Goal: Information Seeking & Learning: Learn about a topic

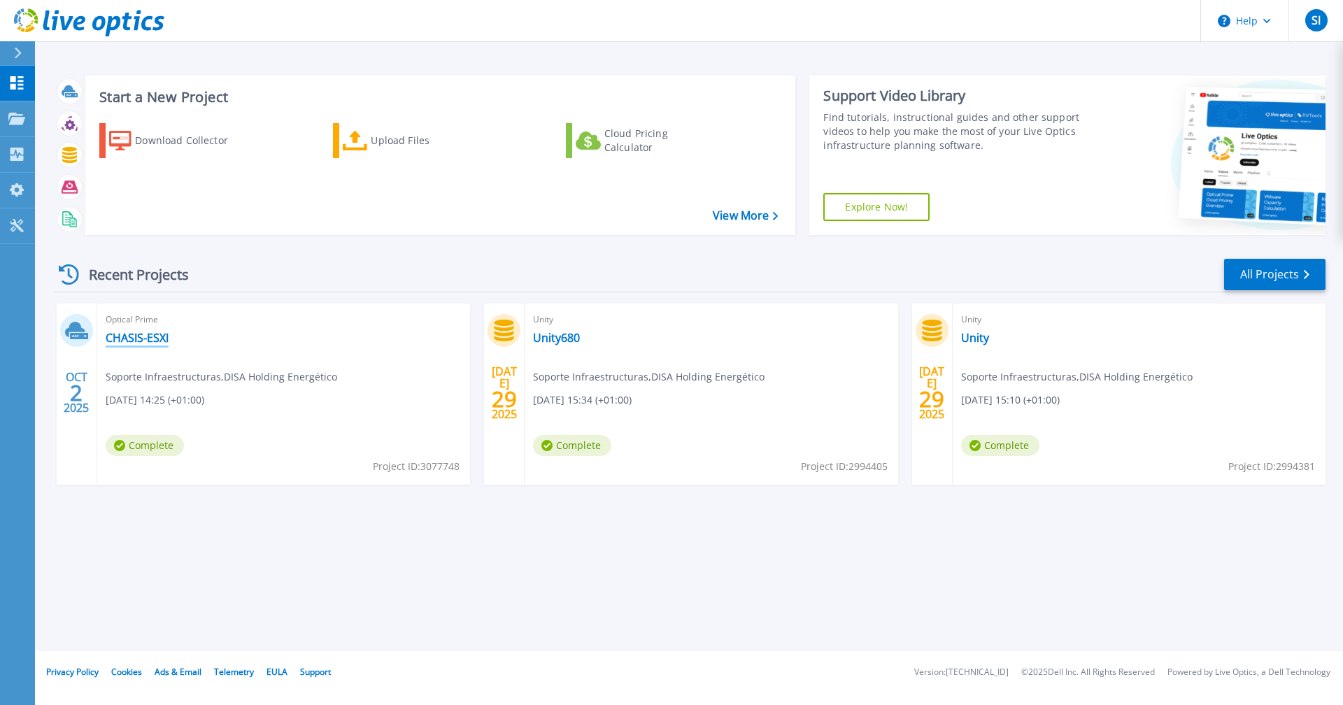
click at [148, 334] on link "CHASIS-ESXI" at bounding box center [137, 338] width 63 height 14
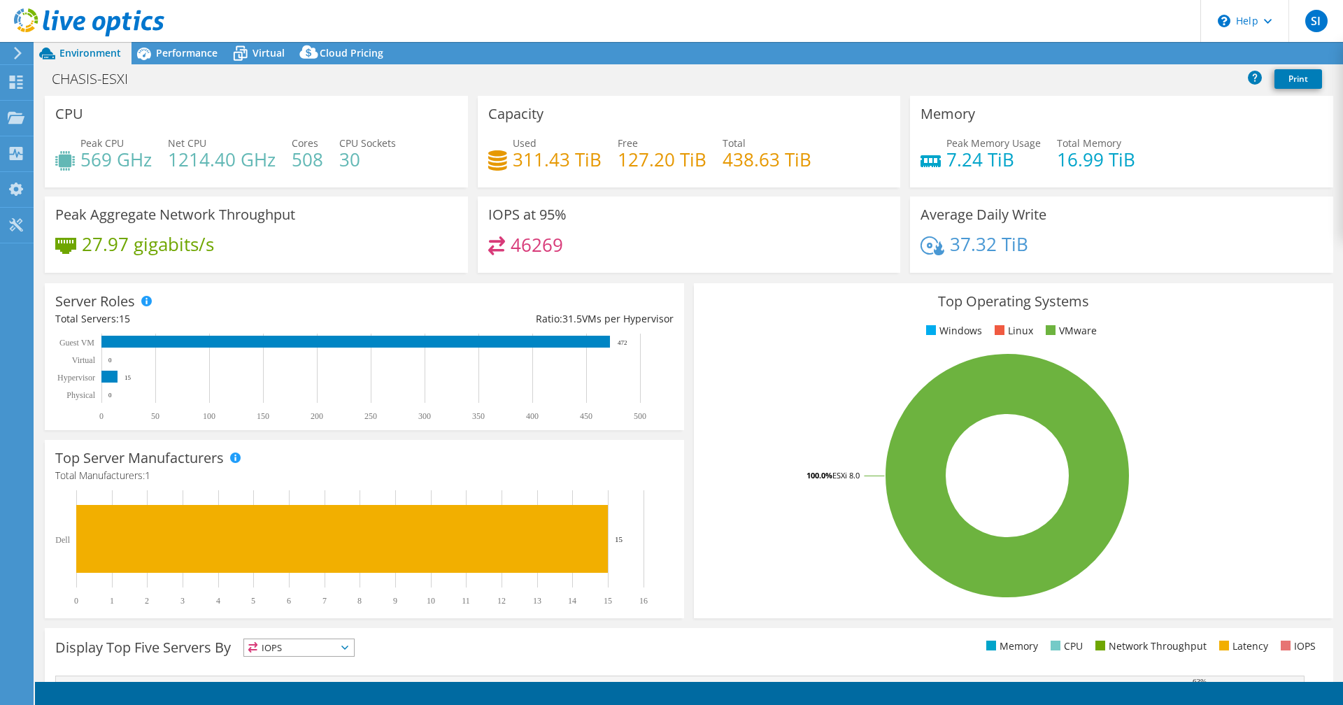
select select "EULondon"
select select "EUR"
click at [262, 54] on span "Virtual" at bounding box center [268, 52] width 32 height 13
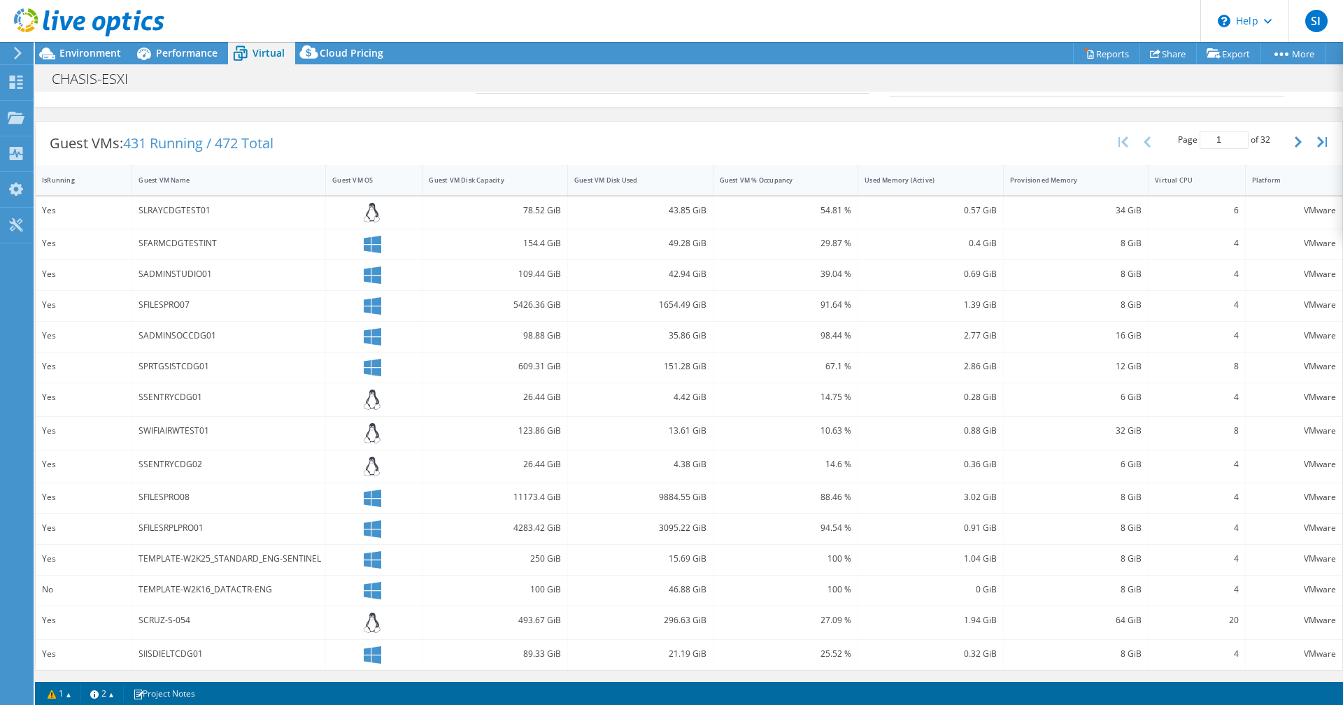
scroll to position [106, 0]
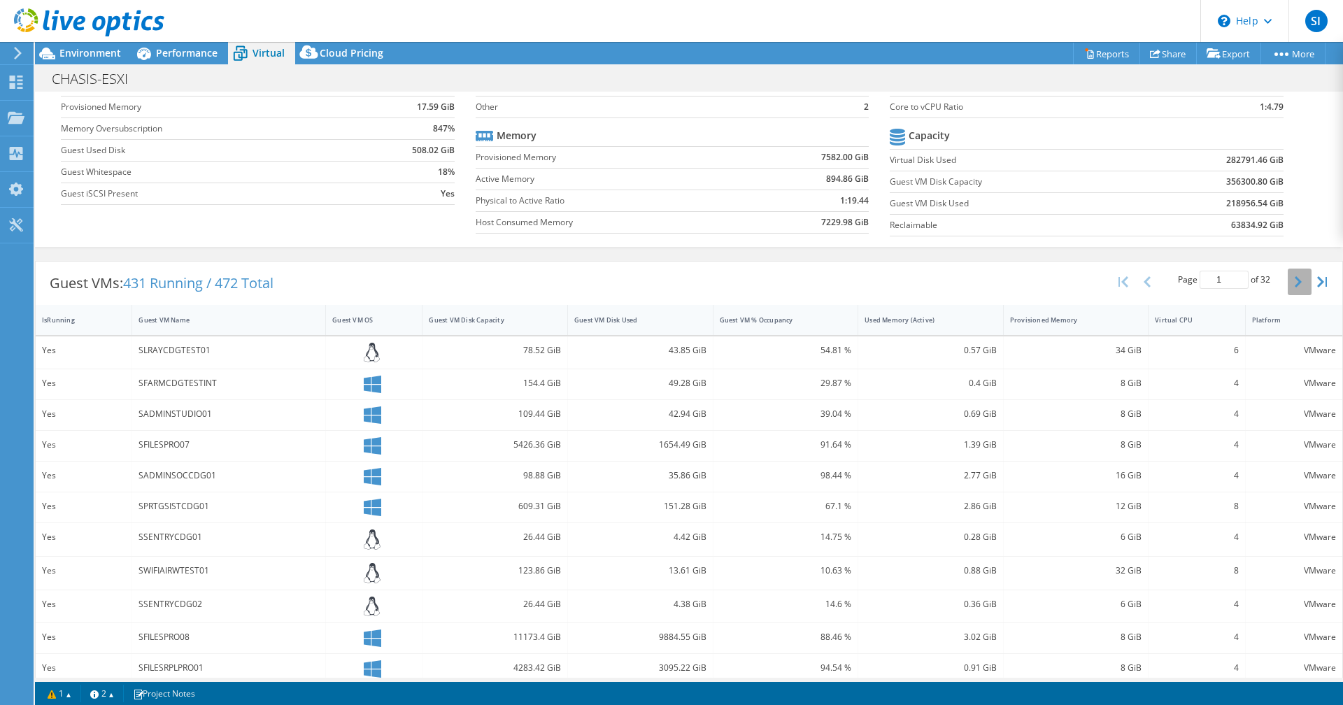
click at [1294, 286] on icon "button" at bounding box center [1297, 281] width 7 height 11
type input "2"
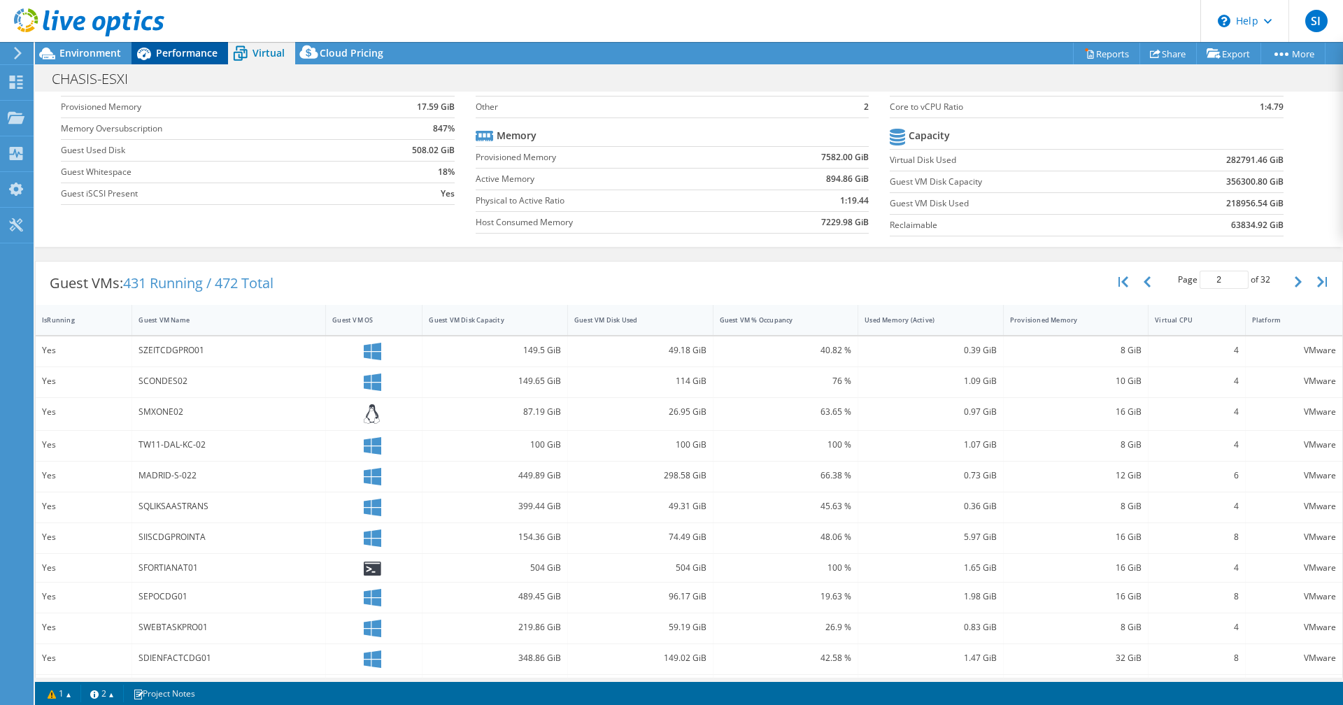
click at [186, 52] on span "Performance" at bounding box center [187, 52] width 62 height 13
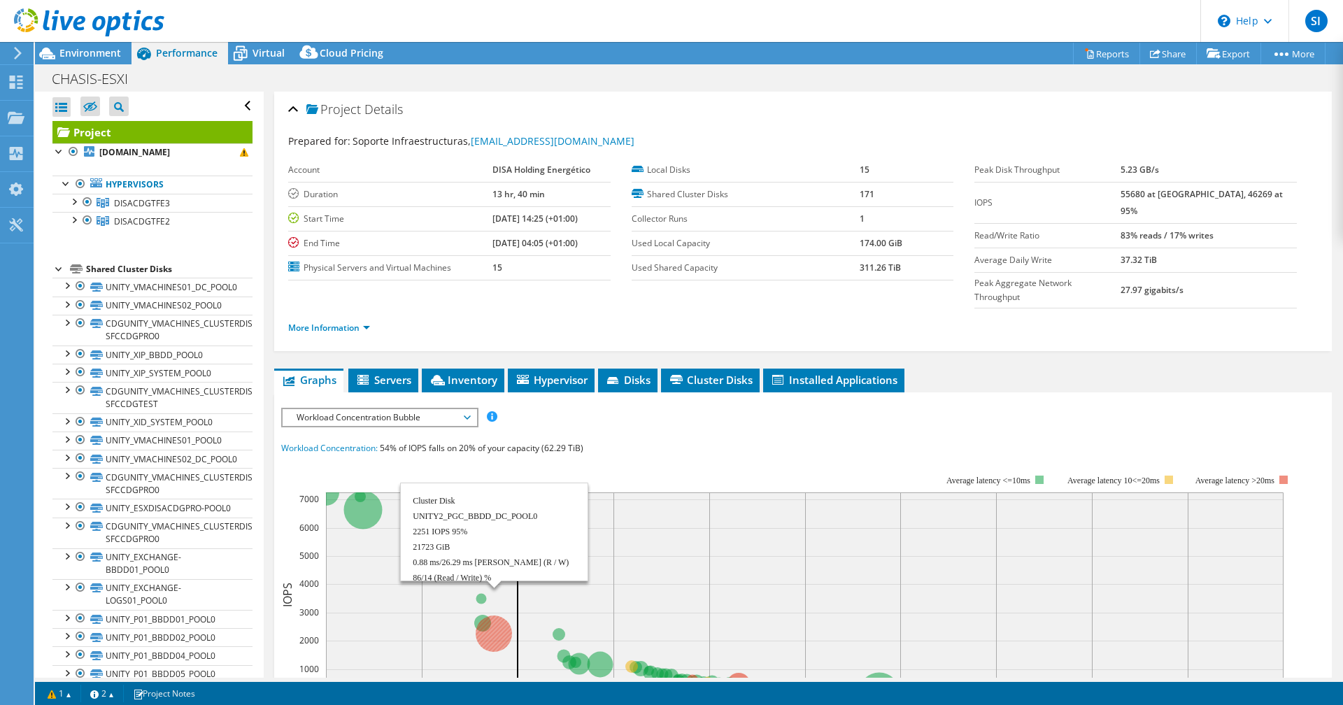
scroll to position [70, 0]
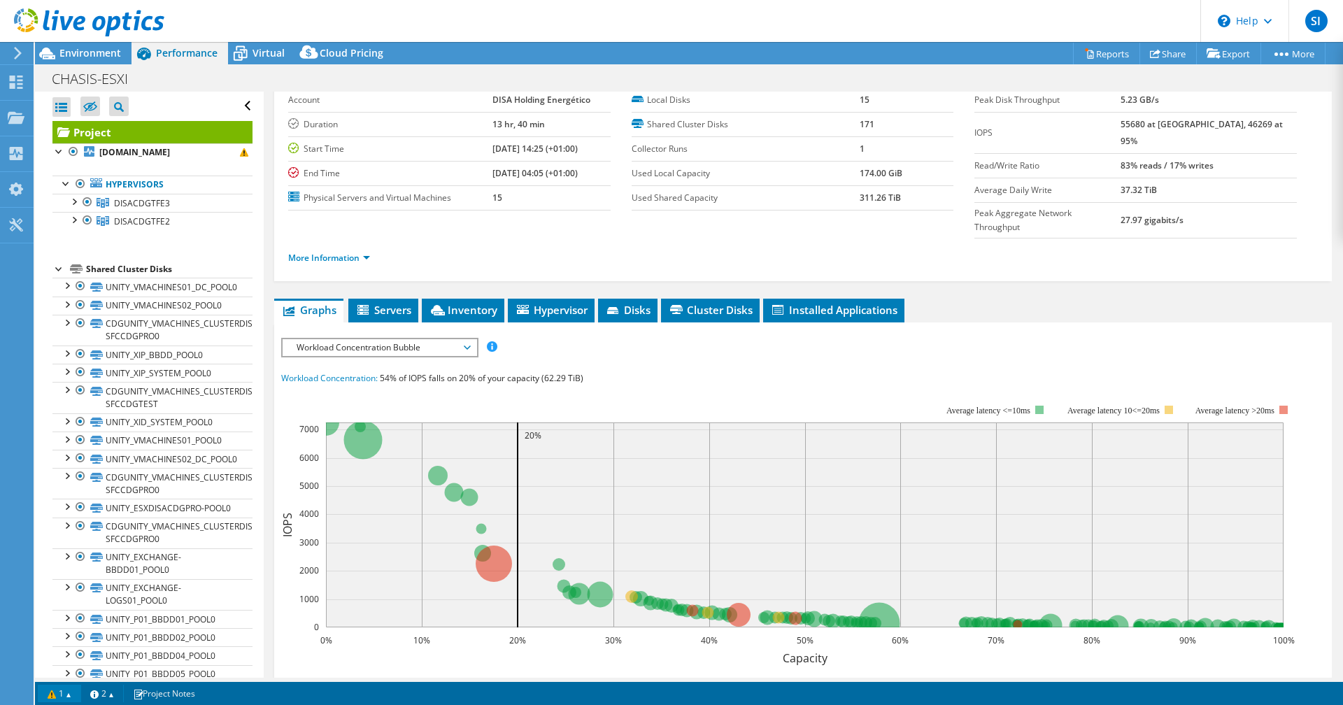
click at [64, 693] on link "1" at bounding box center [59, 693] width 43 height 17
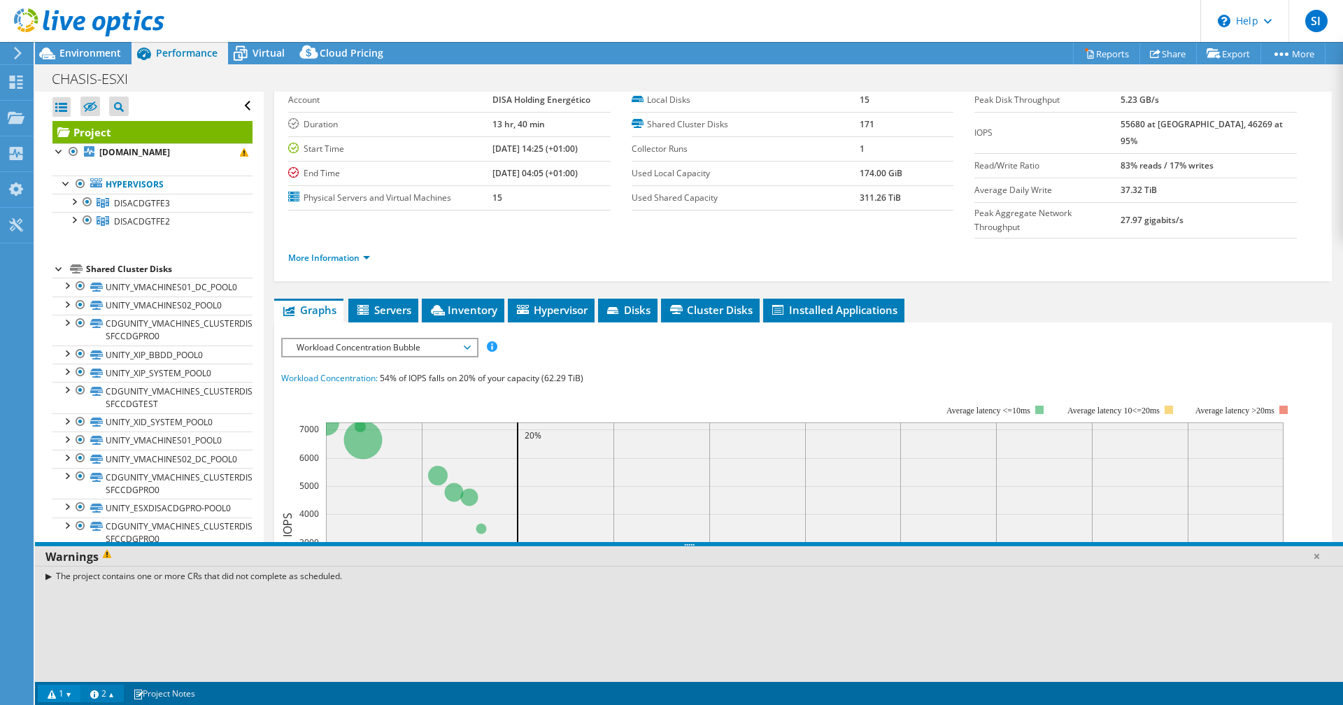
click at [108, 699] on link "2" at bounding box center [101, 693] width 43 height 17
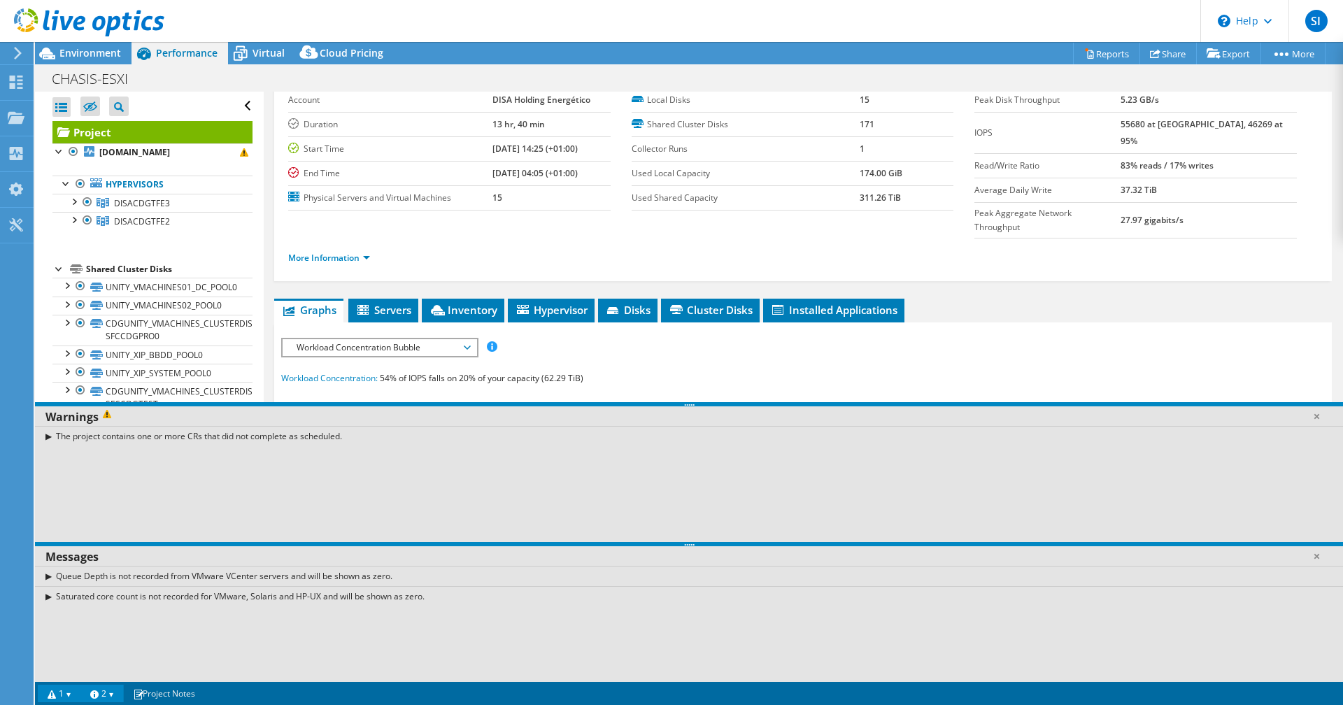
click at [1122, 299] on ul "Graphs Servers Inventory Hypervisor Disks Cluster Disks Installed Applications" at bounding box center [802, 311] width 1057 height 24
click at [395, 303] on span "Servers" at bounding box center [383, 310] width 56 height 14
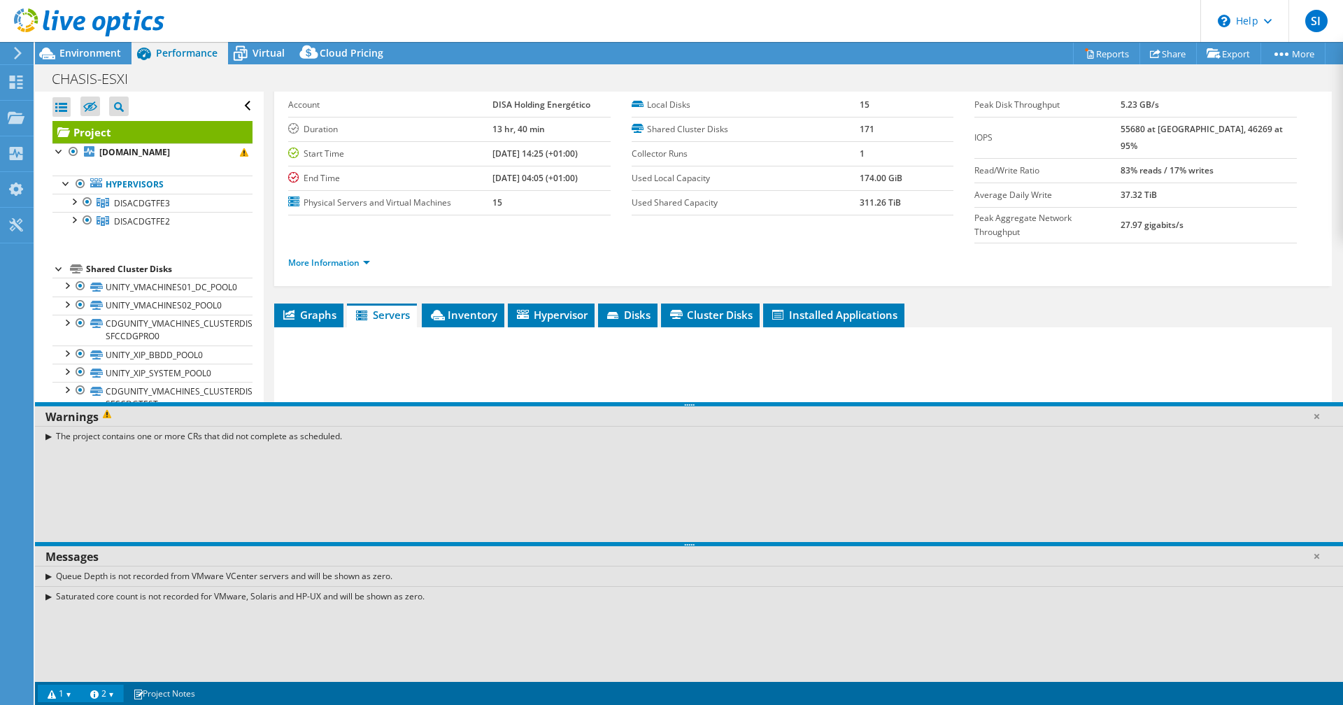
scroll to position [37, 0]
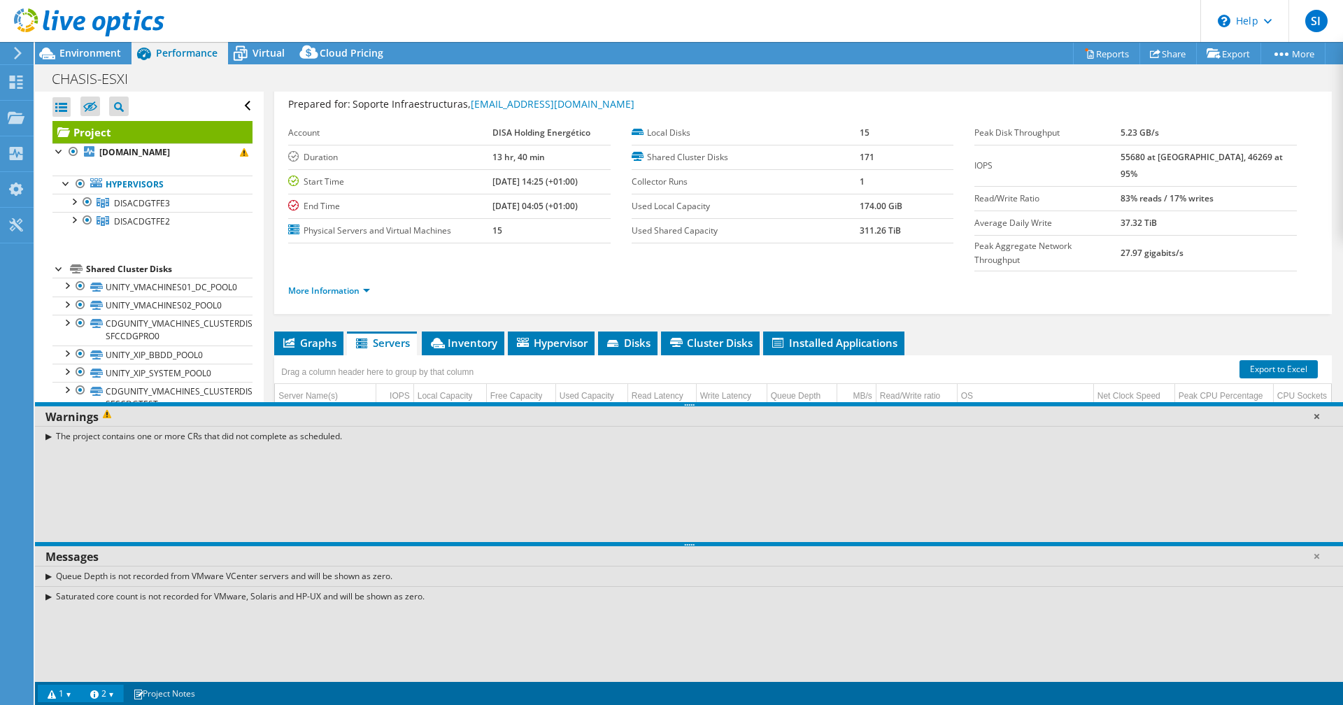
click at [1314, 415] on link at bounding box center [1316, 416] width 14 height 14
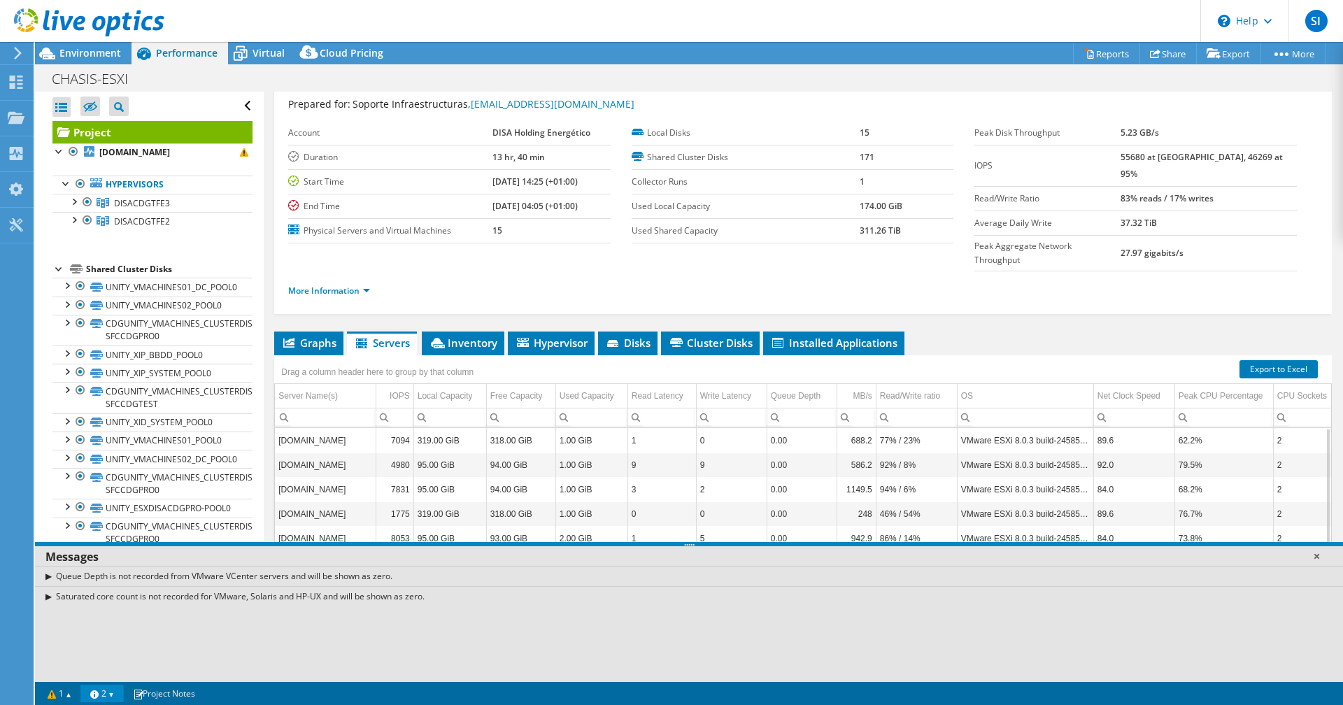
click at [1317, 557] on link at bounding box center [1316, 556] width 14 height 14
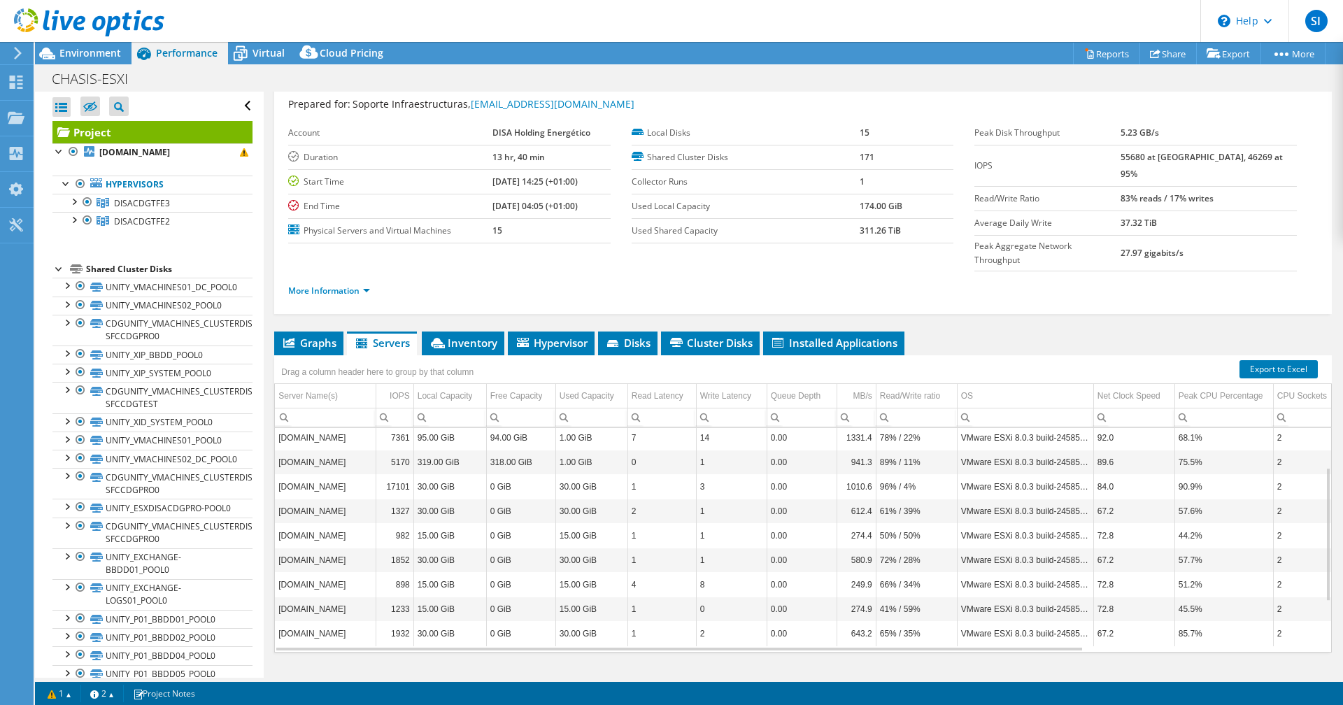
scroll to position [0, 0]
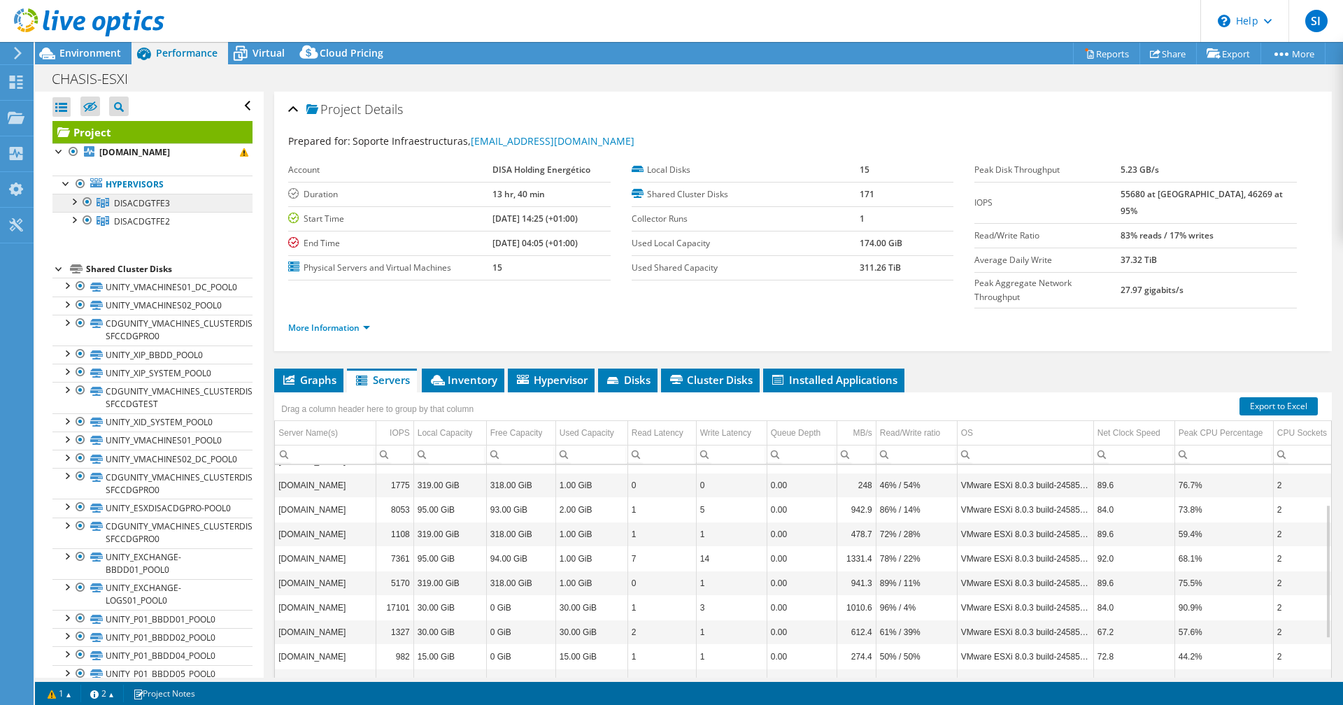
click at [141, 202] on span "DISACDGTFE3" at bounding box center [142, 203] width 56 height 12
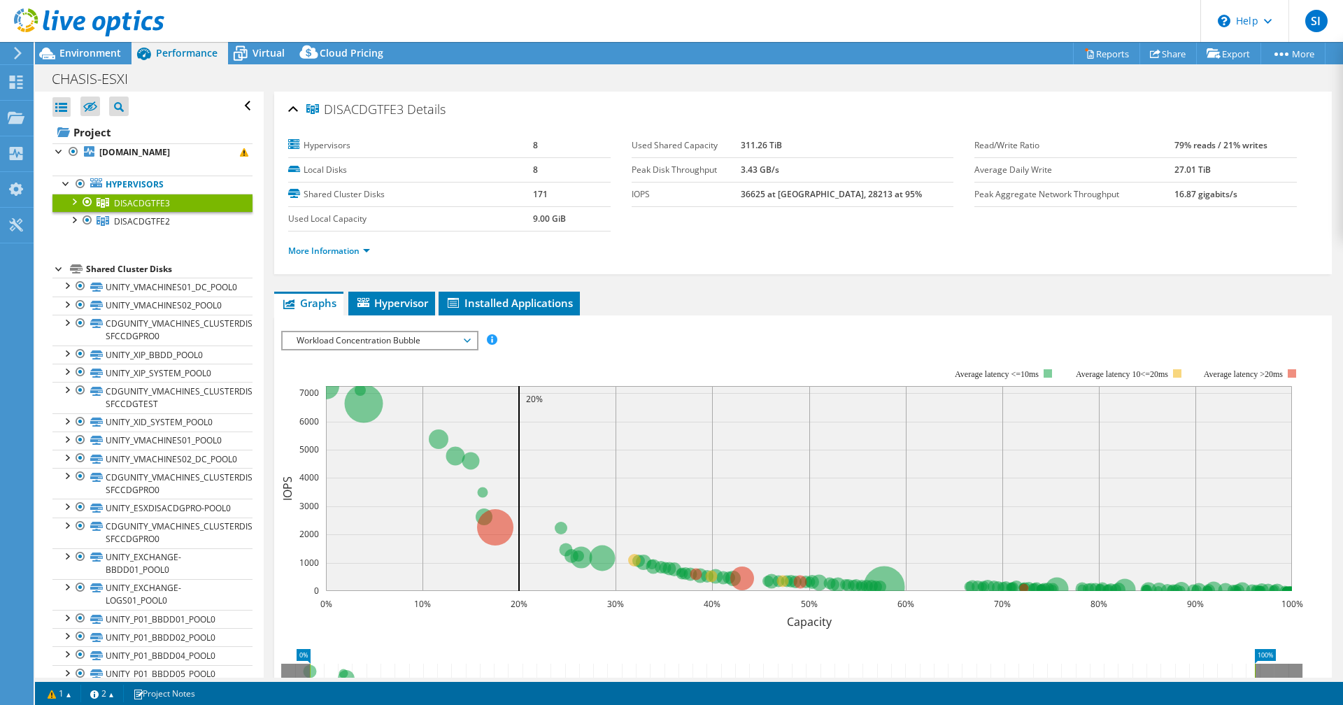
click at [74, 201] on div at bounding box center [73, 201] width 14 height 14
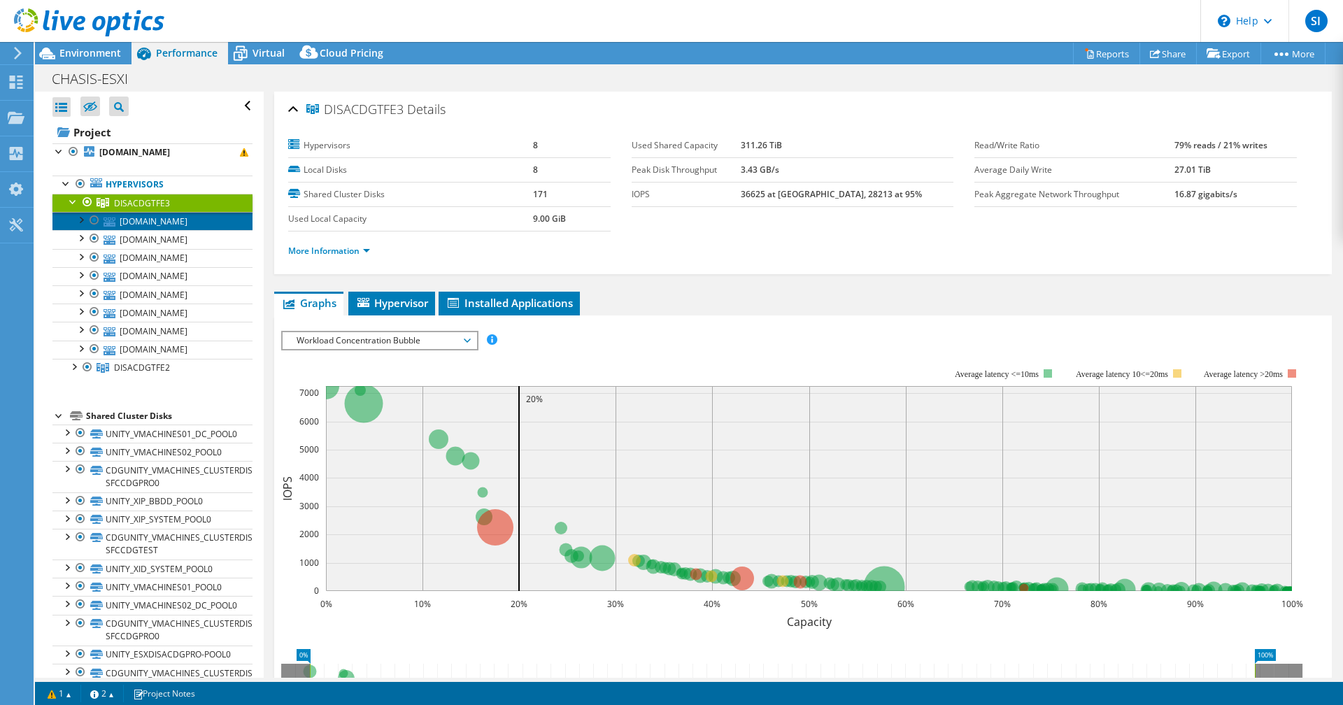
click at [150, 224] on link "[DOMAIN_NAME]" at bounding box center [152, 221] width 200 height 18
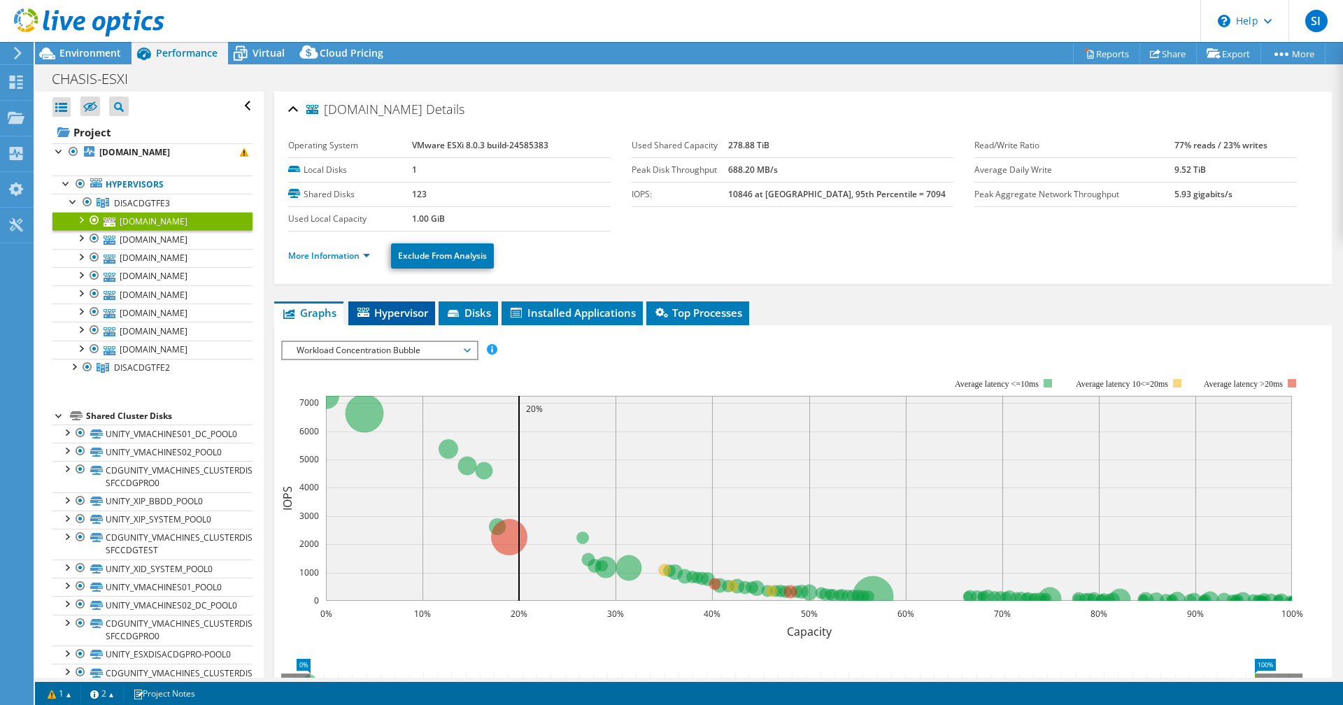
click at [410, 316] on span "Hypervisor" at bounding box center [391, 313] width 73 height 14
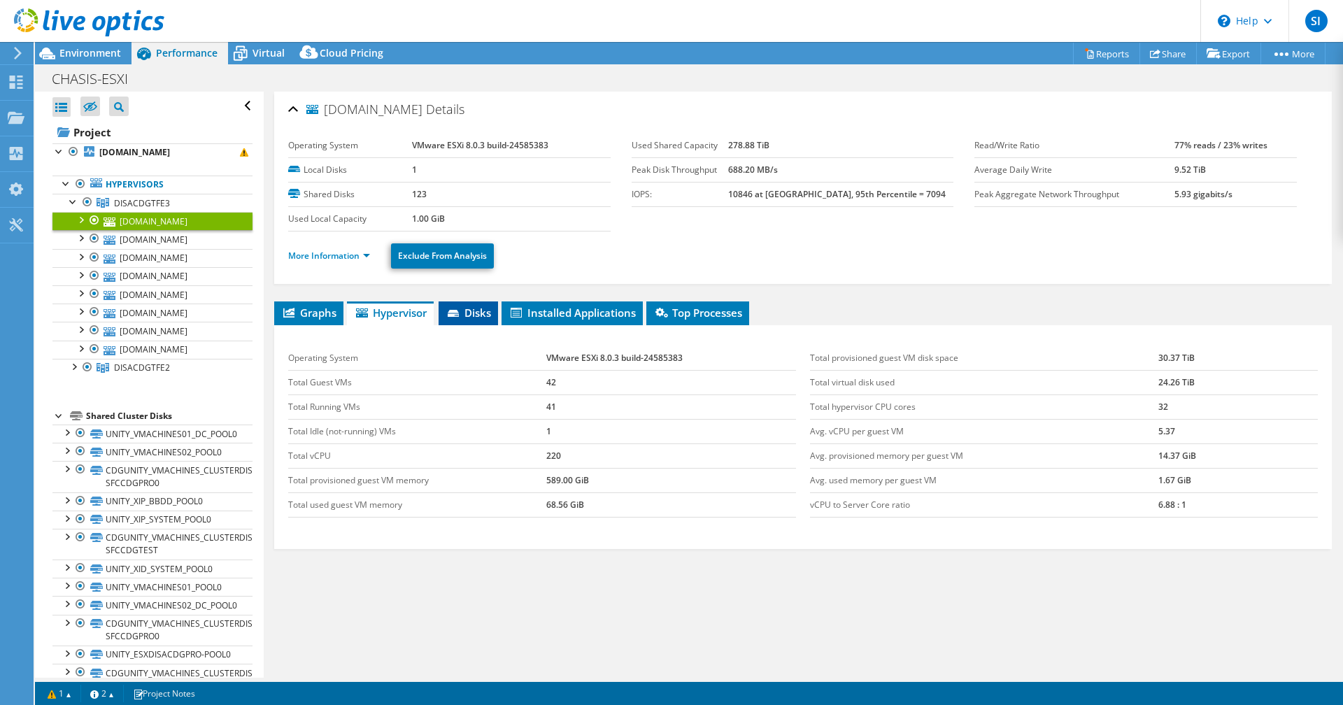
click at [479, 320] on li "Disks" at bounding box center [467, 313] width 59 height 24
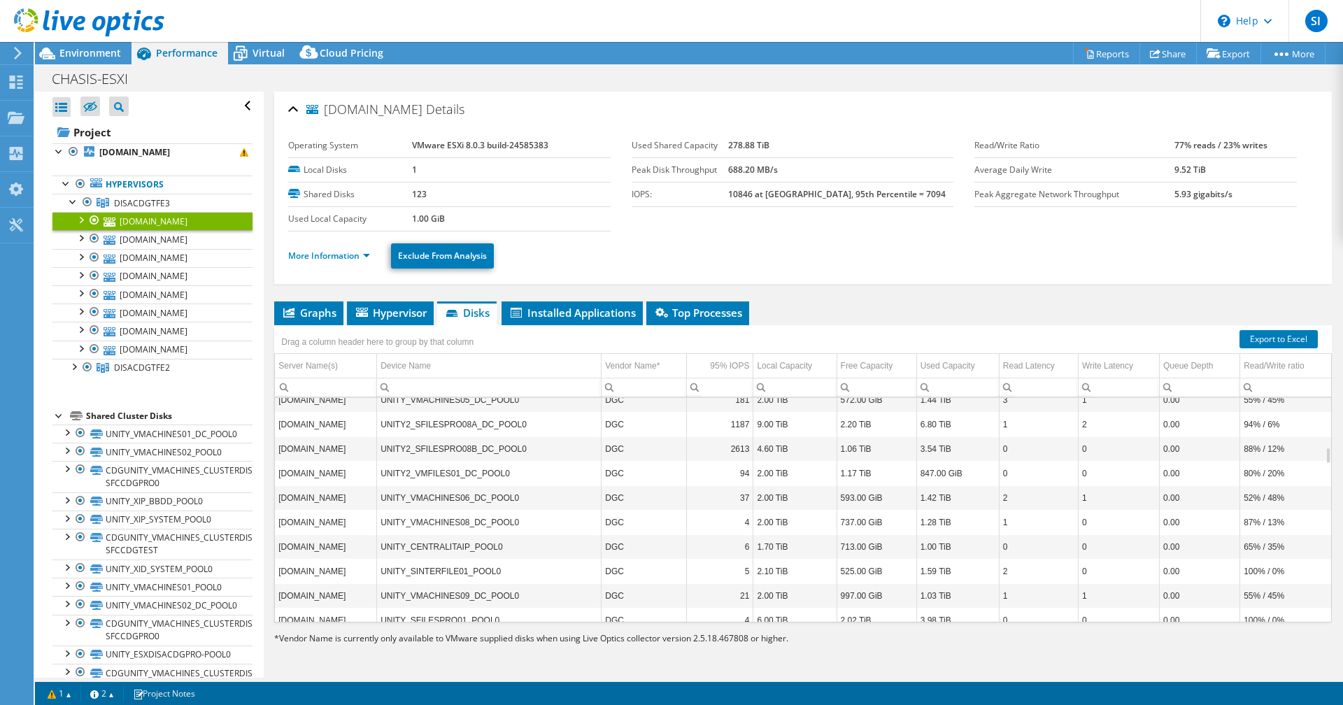
scroll to position [923, 0]
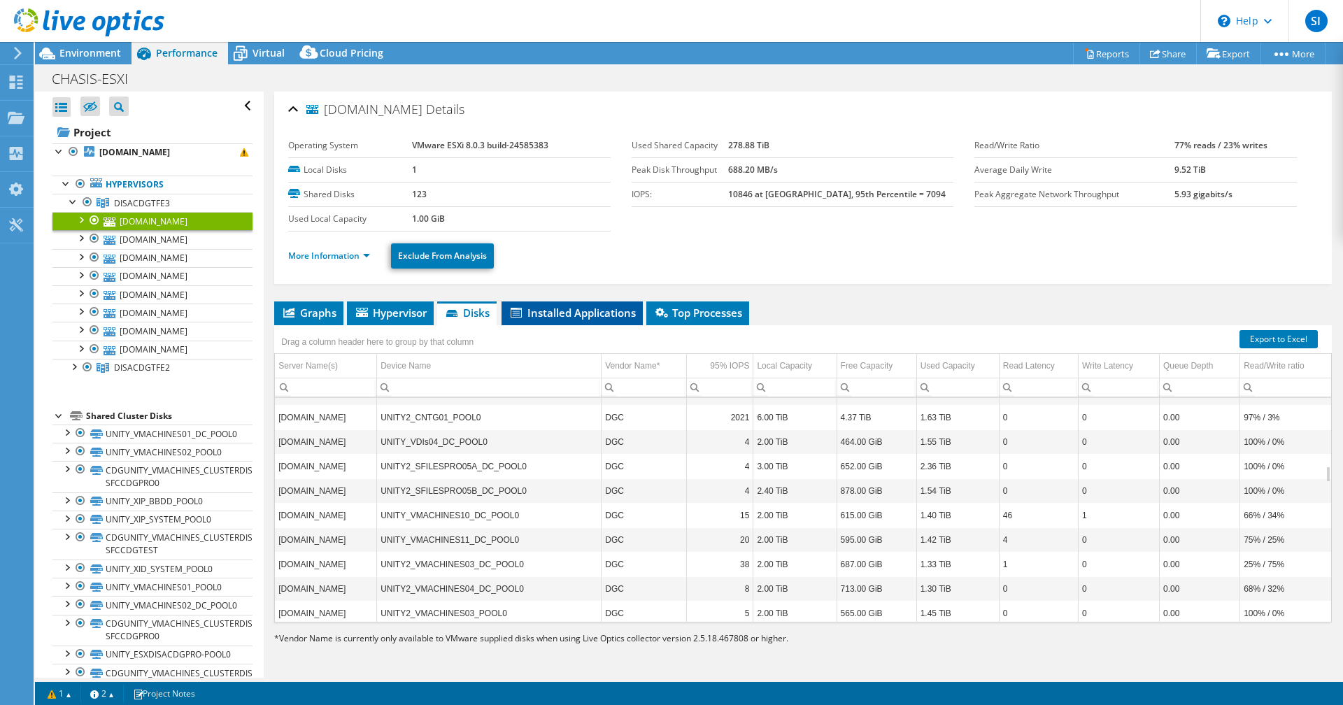
click at [568, 309] on span "Installed Applications" at bounding box center [571, 313] width 127 height 14
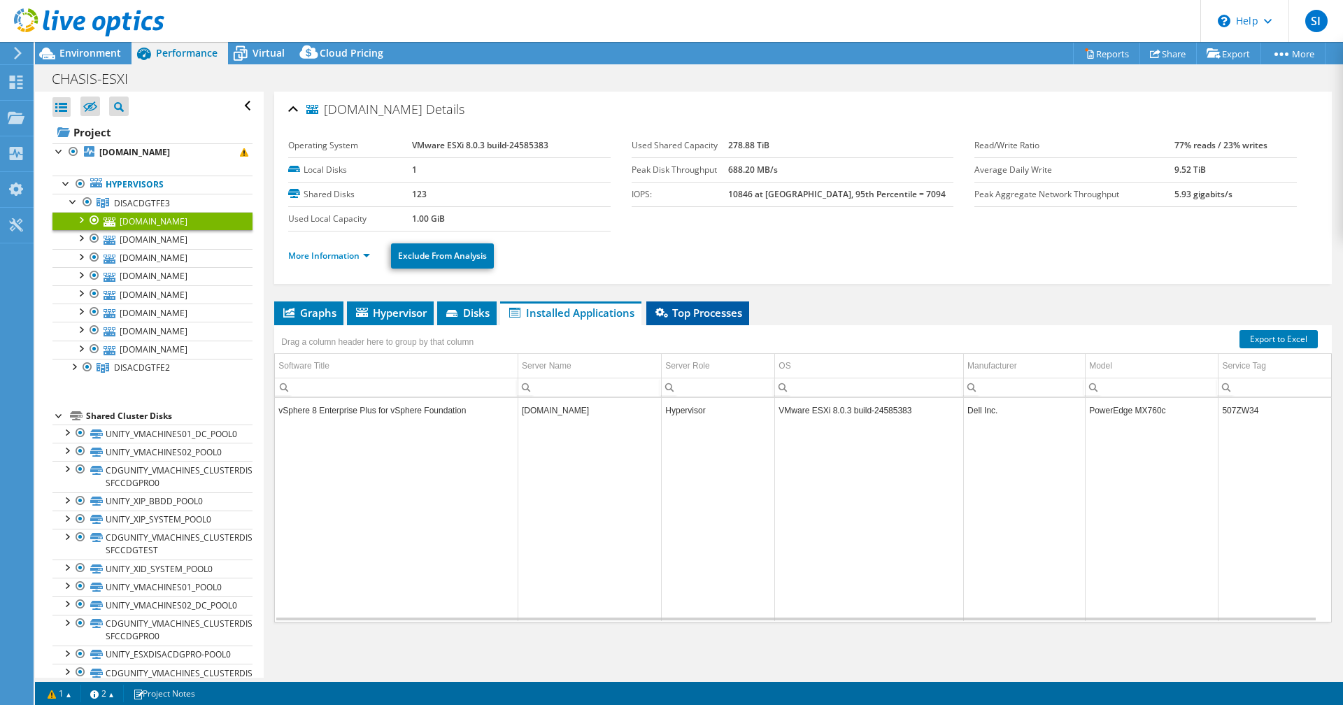
click at [701, 314] on span "Top Processes" at bounding box center [697, 313] width 89 height 14
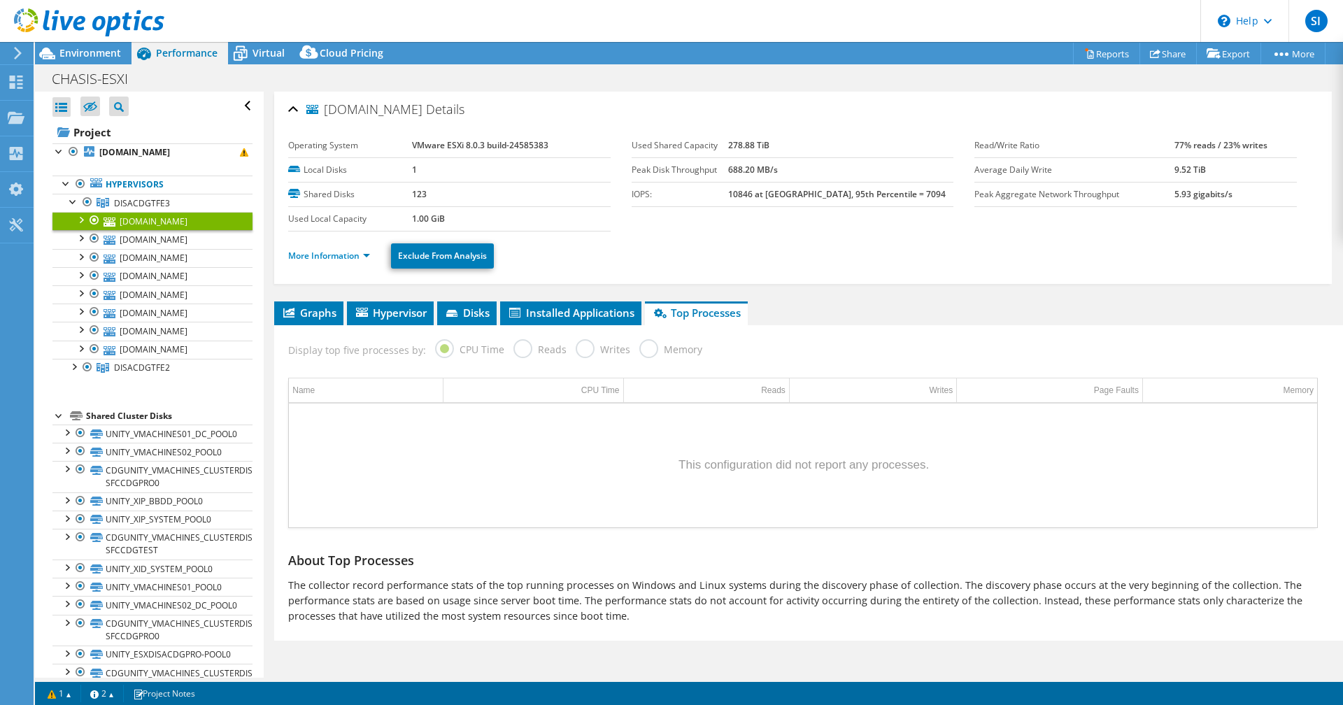
click at [521, 351] on label "Reads" at bounding box center [539, 347] width 53 height 17
click at [592, 346] on label "Writes" at bounding box center [602, 347] width 55 height 17
click at [149, 237] on link "[DOMAIN_NAME]" at bounding box center [152, 239] width 200 height 18
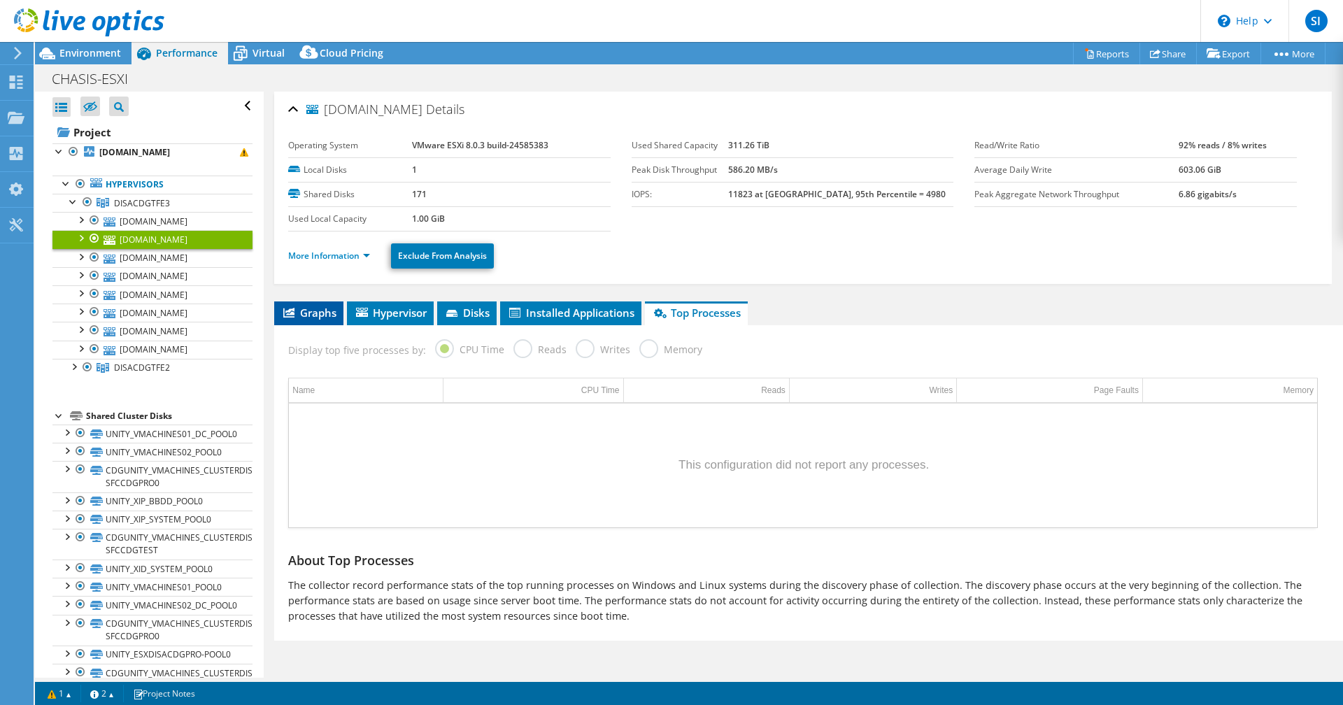
click at [296, 311] on span "Graphs" at bounding box center [308, 313] width 55 height 14
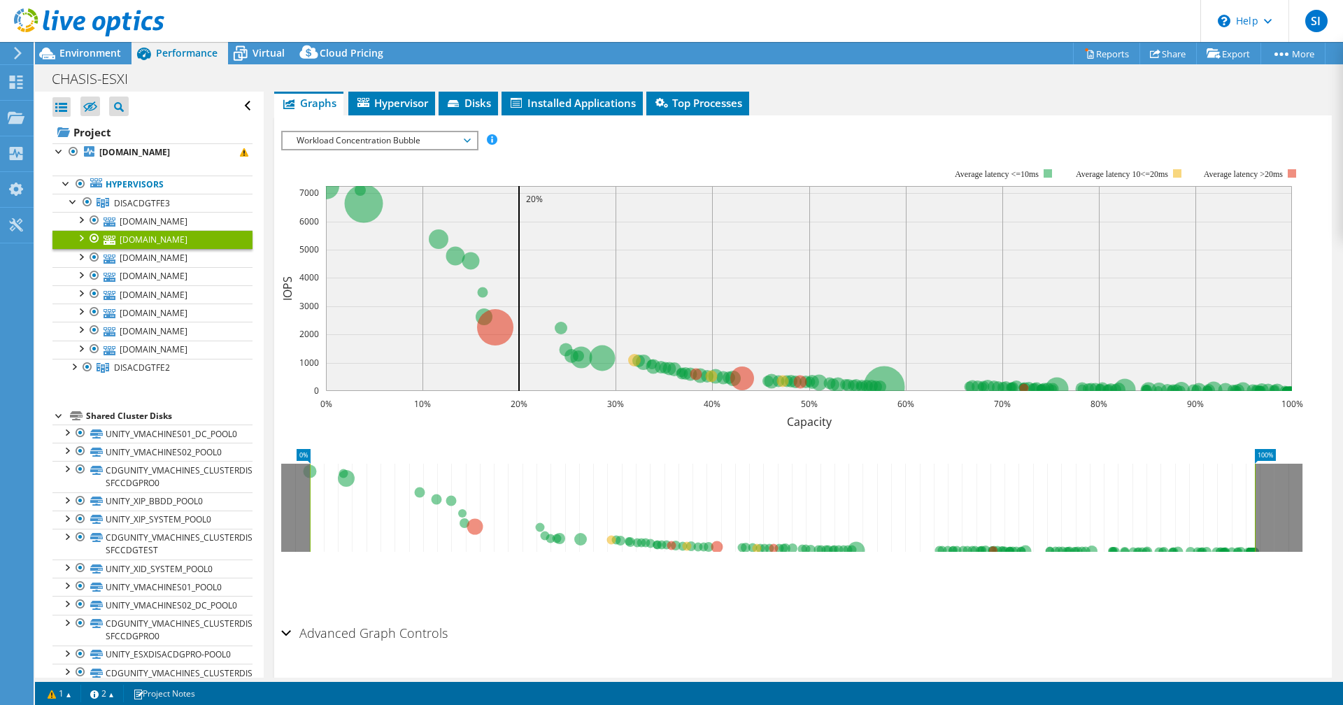
scroll to position [248, 0]
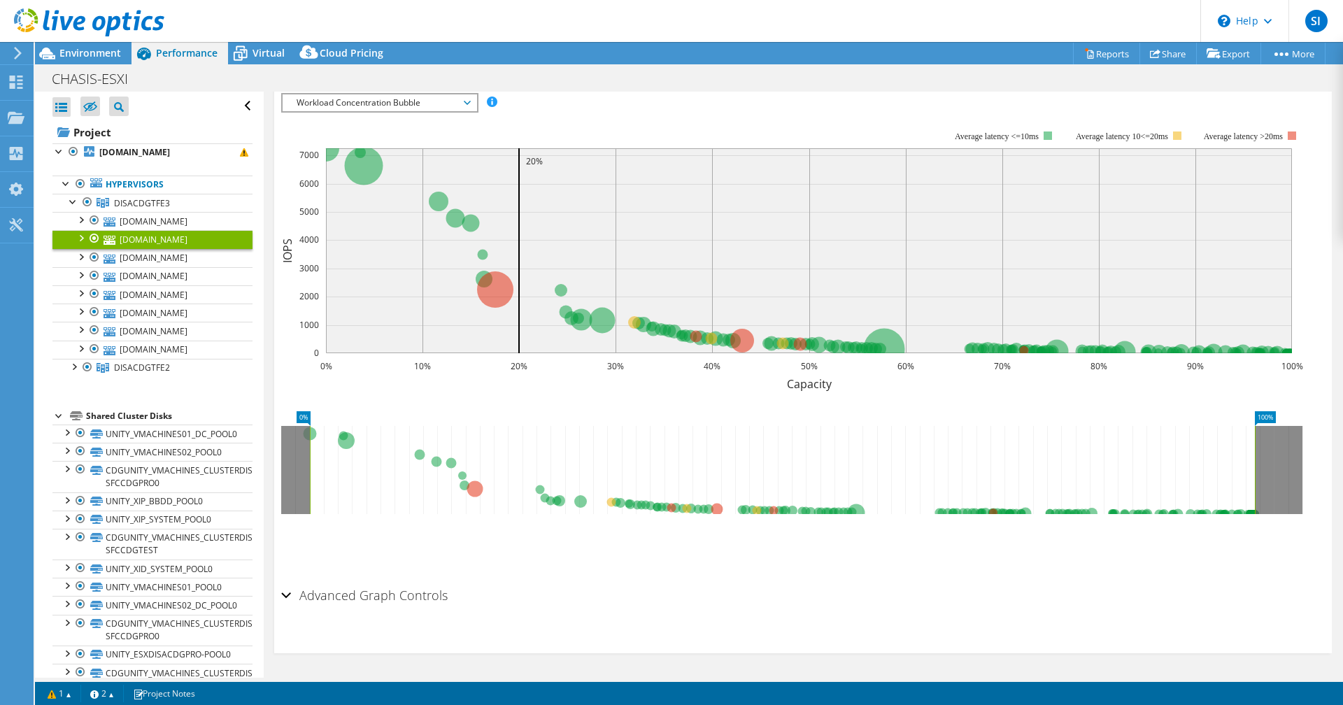
click at [294, 593] on h2 "Advanced Graph Controls" at bounding box center [364, 595] width 166 height 28
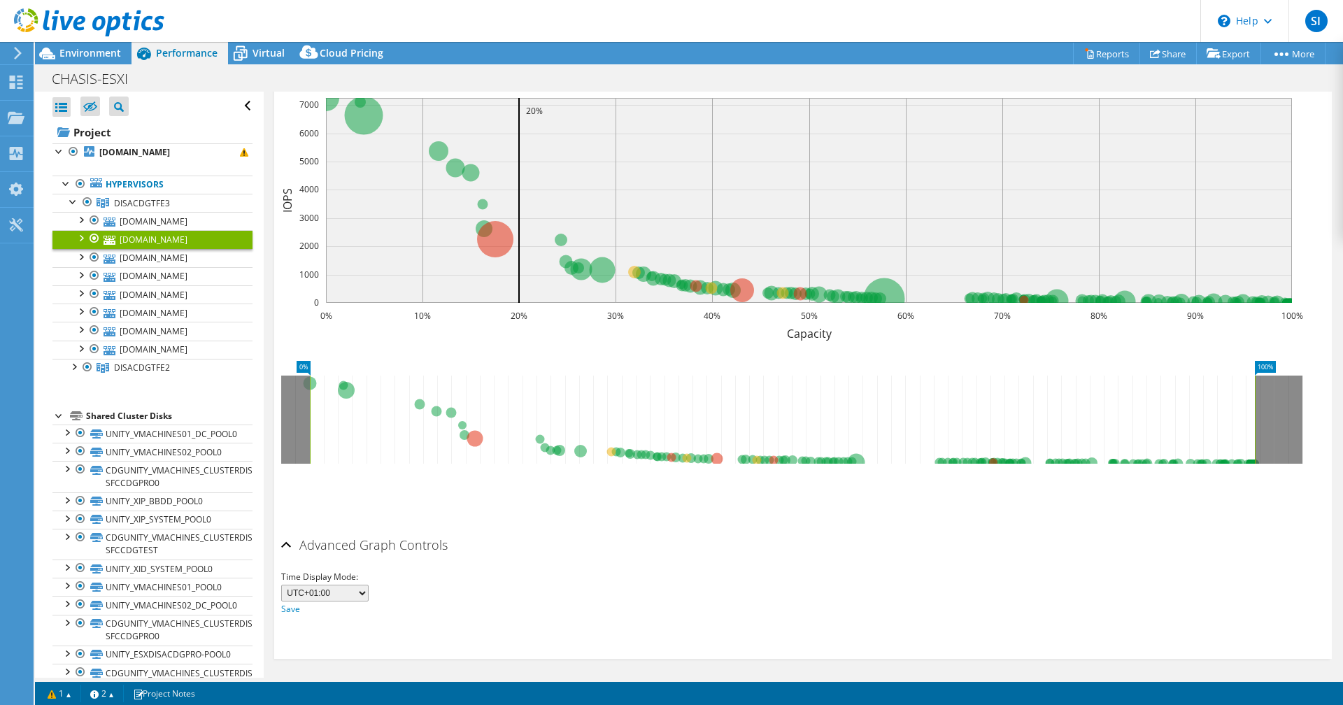
scroll to position [303, 0]
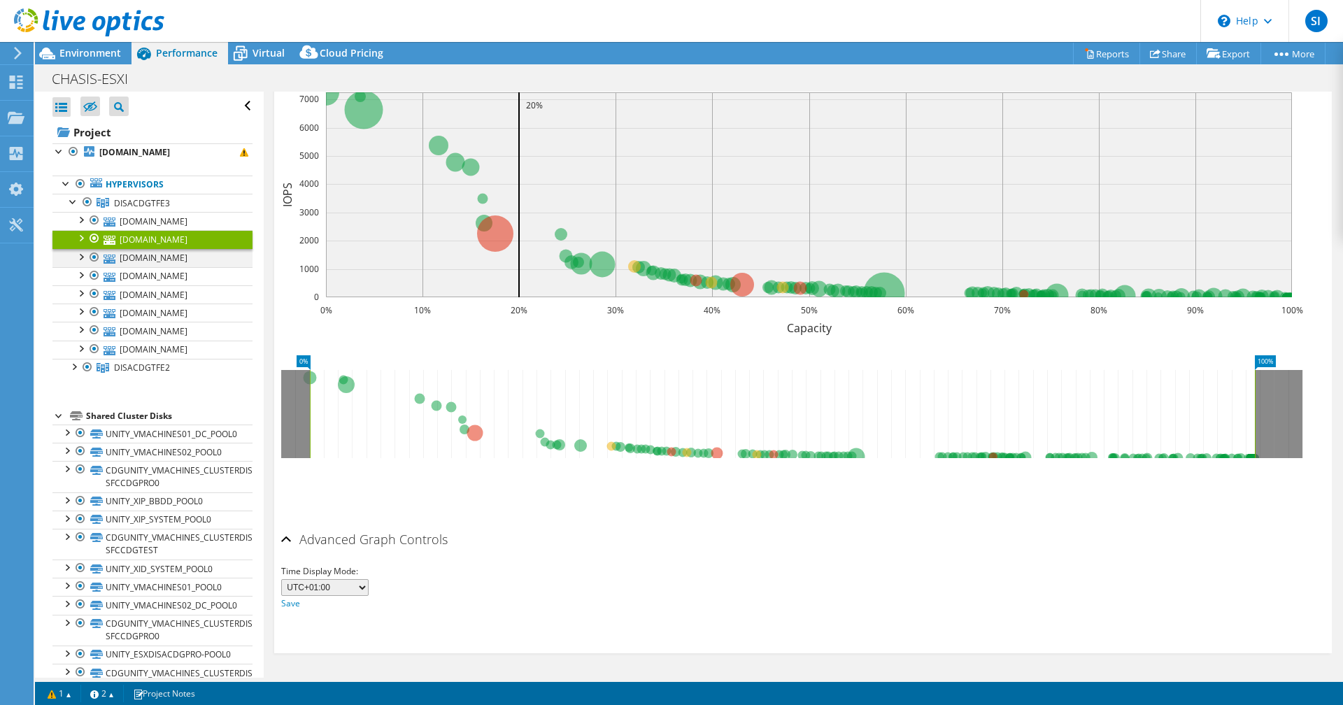
click at [84, 257] on div at bounding box center [80, 256] width 14 height 14
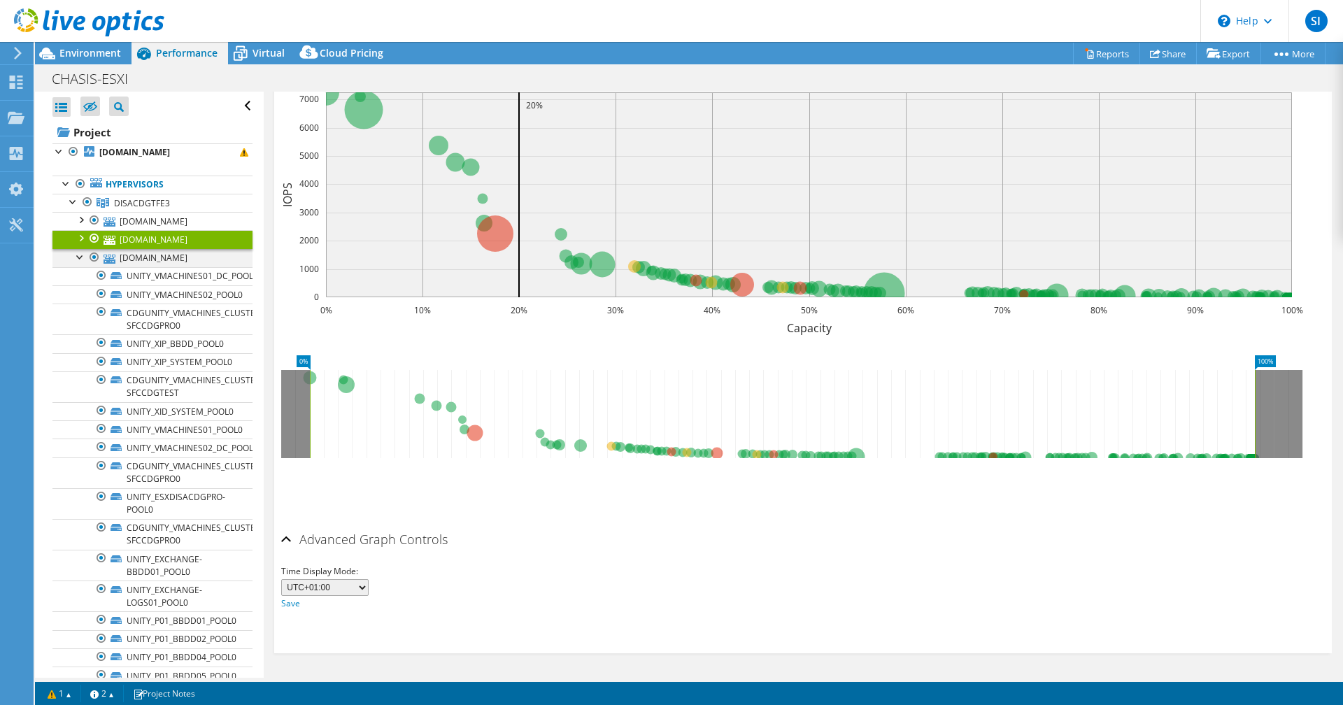
click at [78, 254] on div at bounding box center [80, 256] width 14 height 14
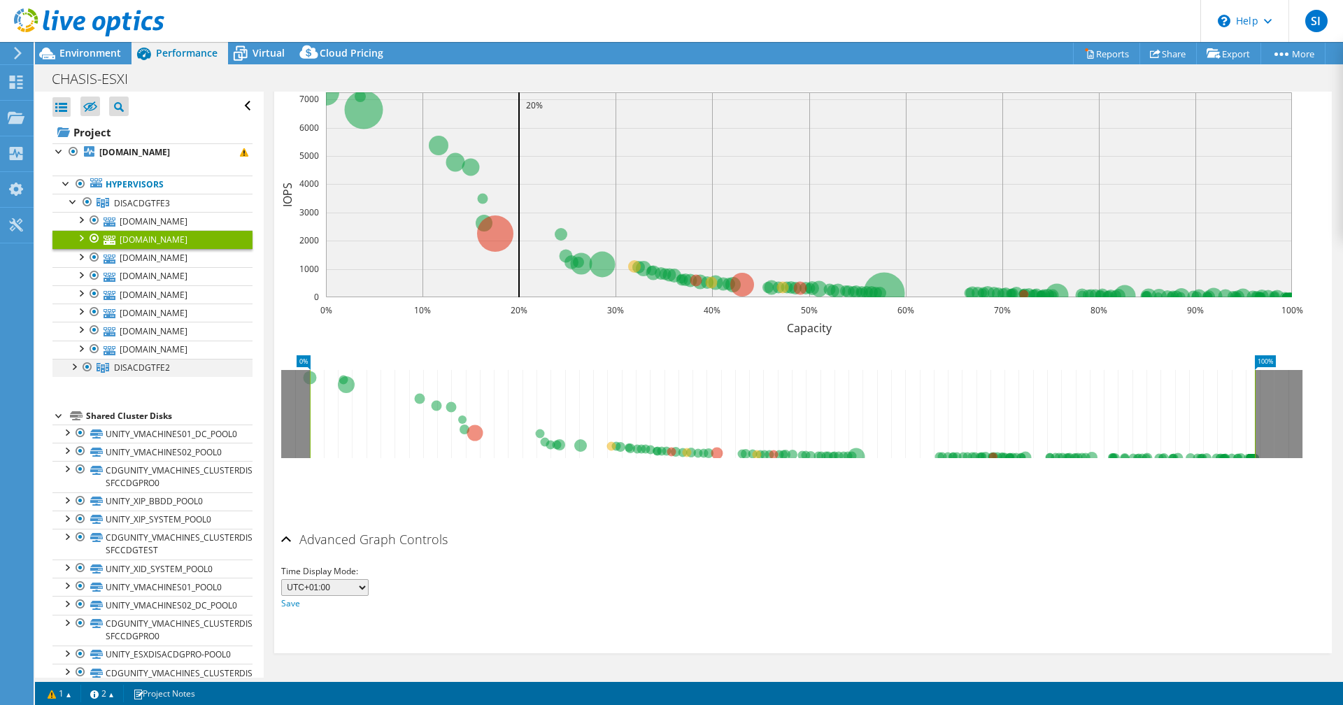
click at [73, 369] on div at bounding box center [73, 366] width 14 height 14
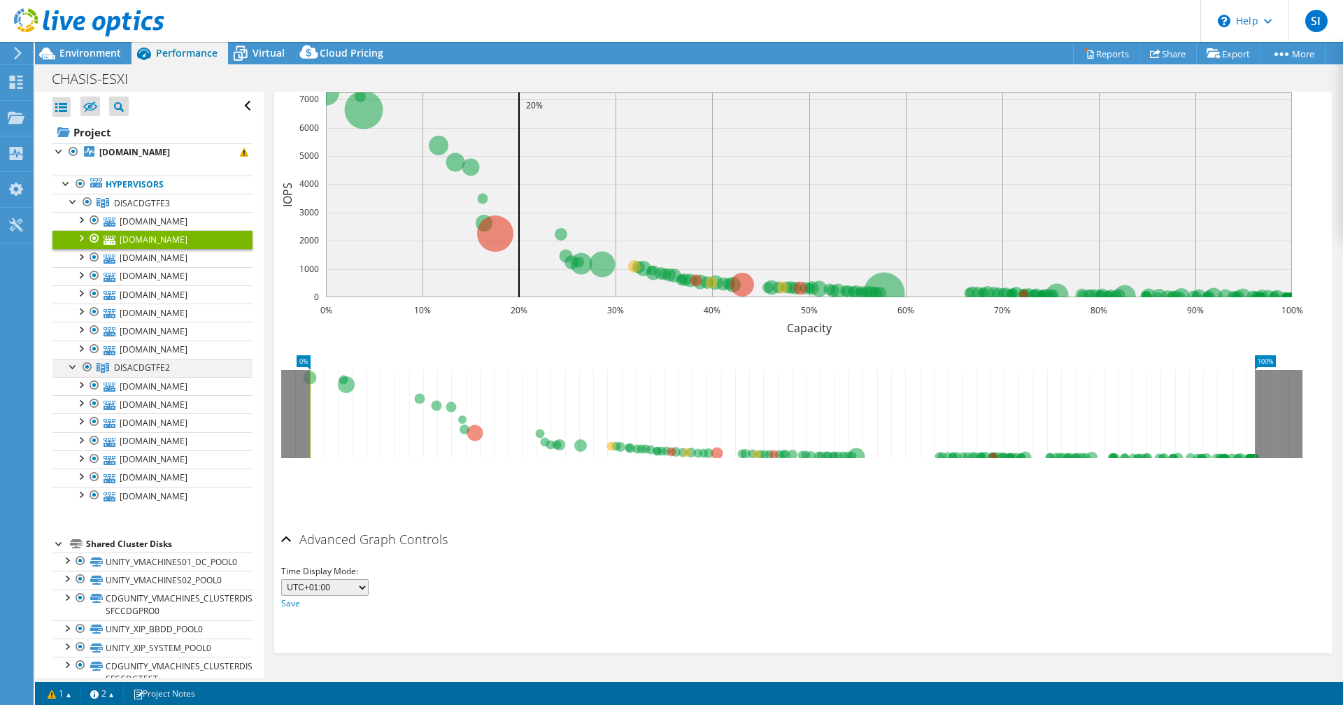
click at [76, 362] on div at bounding box center [73, 366] width 14 height 14
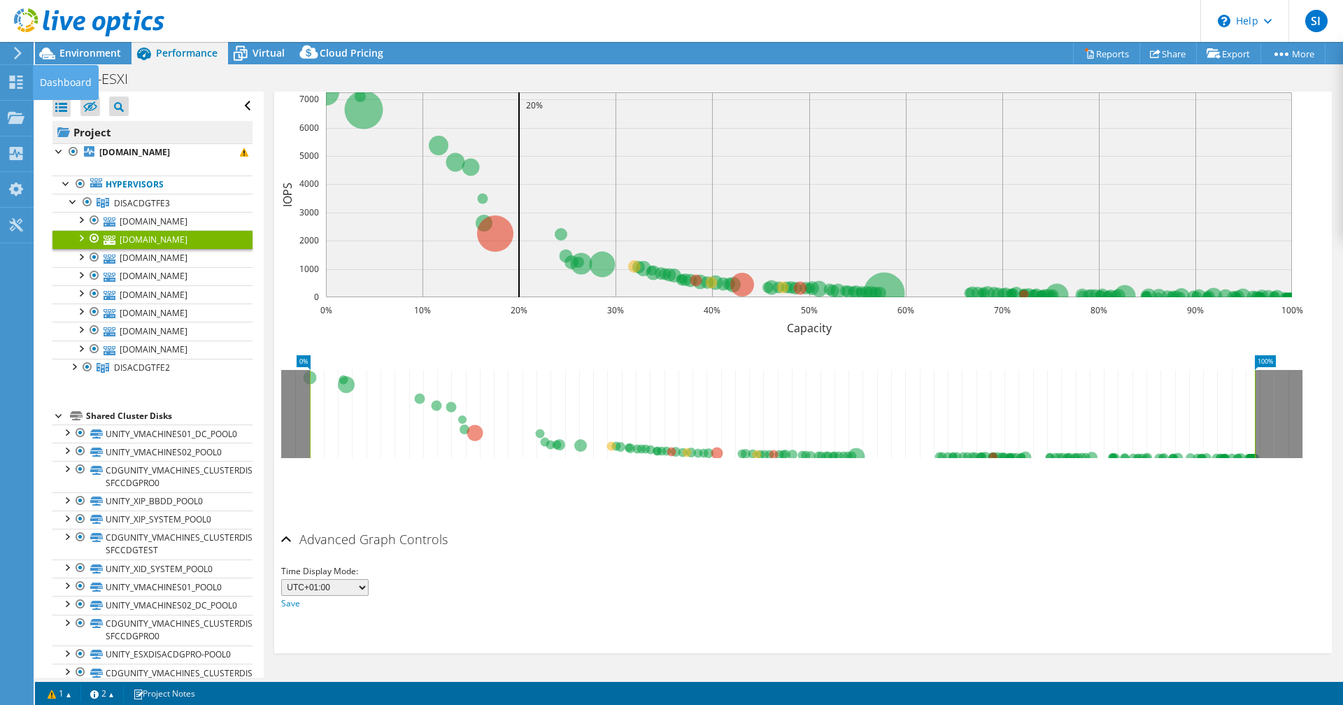
click at [17, 88] on use at bounding box center [16, 82] width 13 height 13
